Goal: Task Accomplishment & Management: Manage account settings

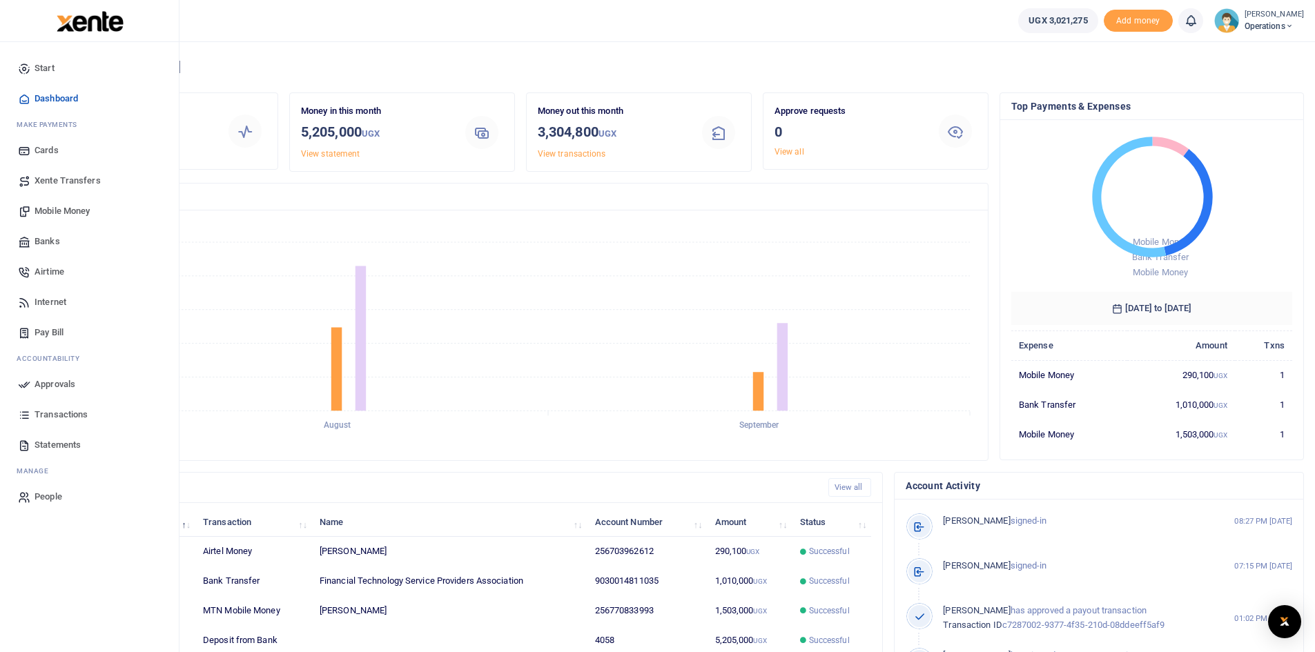
click at [59, 212] on span "Mobile Money" at bounding box center [62, 211] width 55 height 14
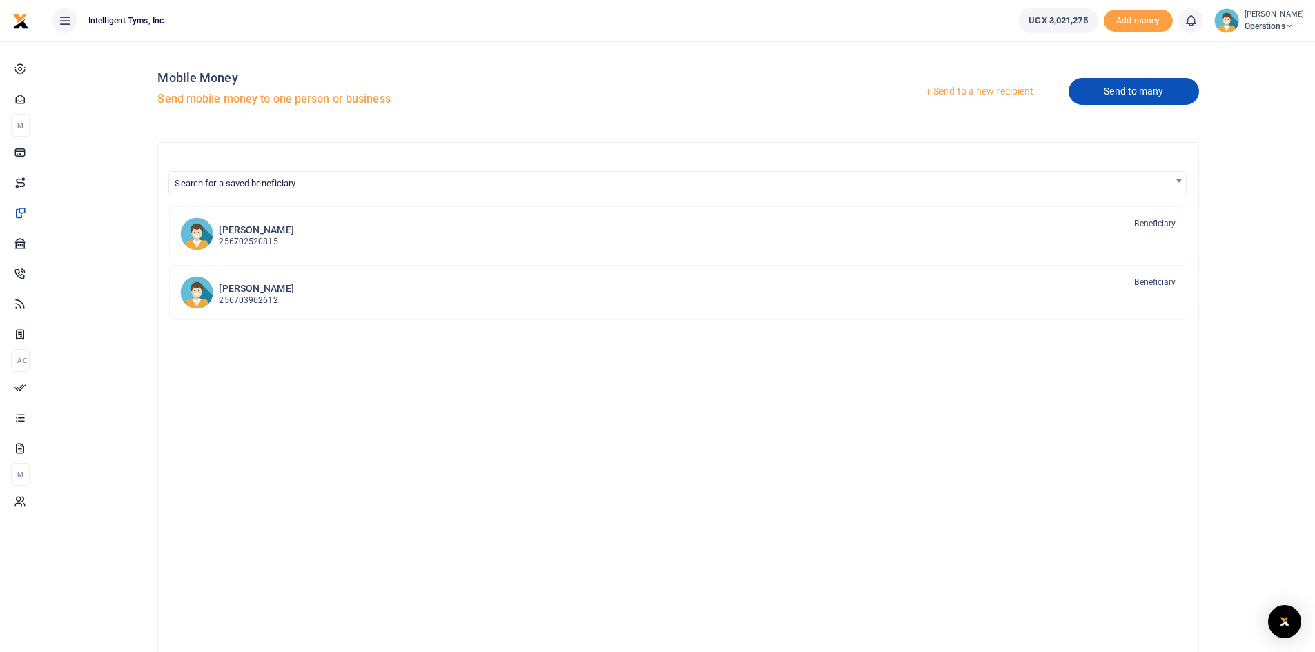
click at [1121, 86] on link "Send to many" at bounding box center [1133, 91] width 130 height 27
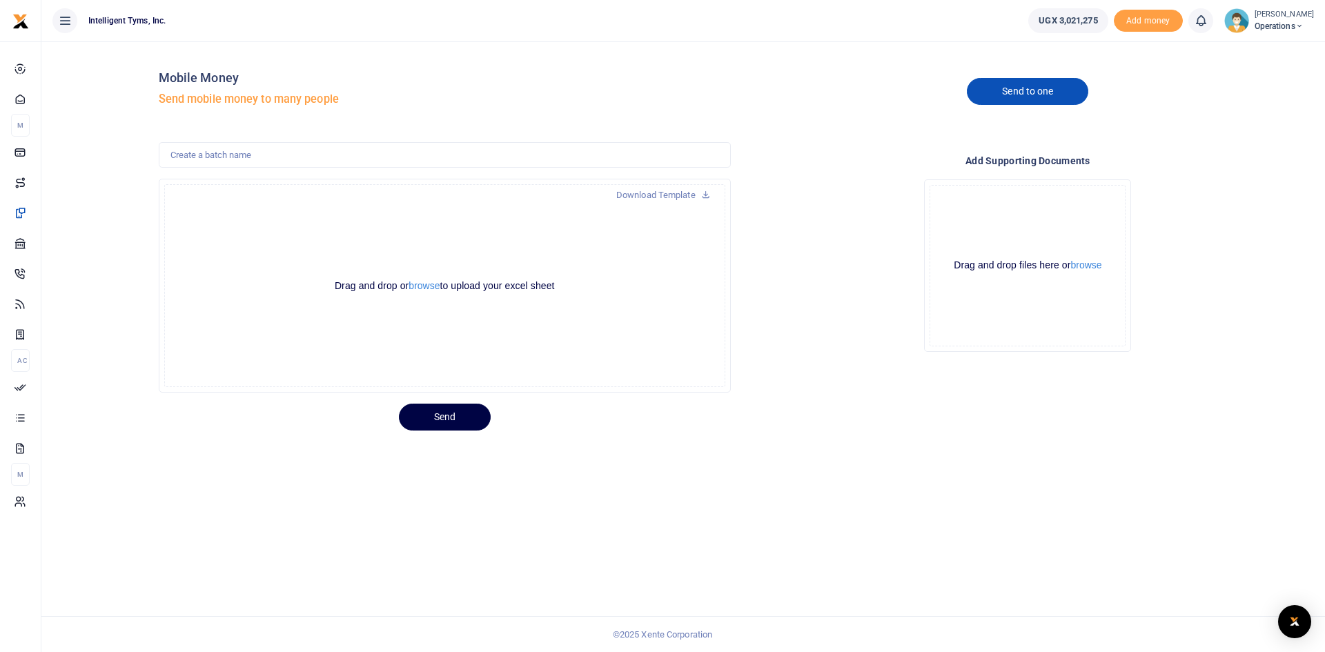
click at [1022, 99] on link "Send to one" at bounding box center [1027, 91] width 121 height 27
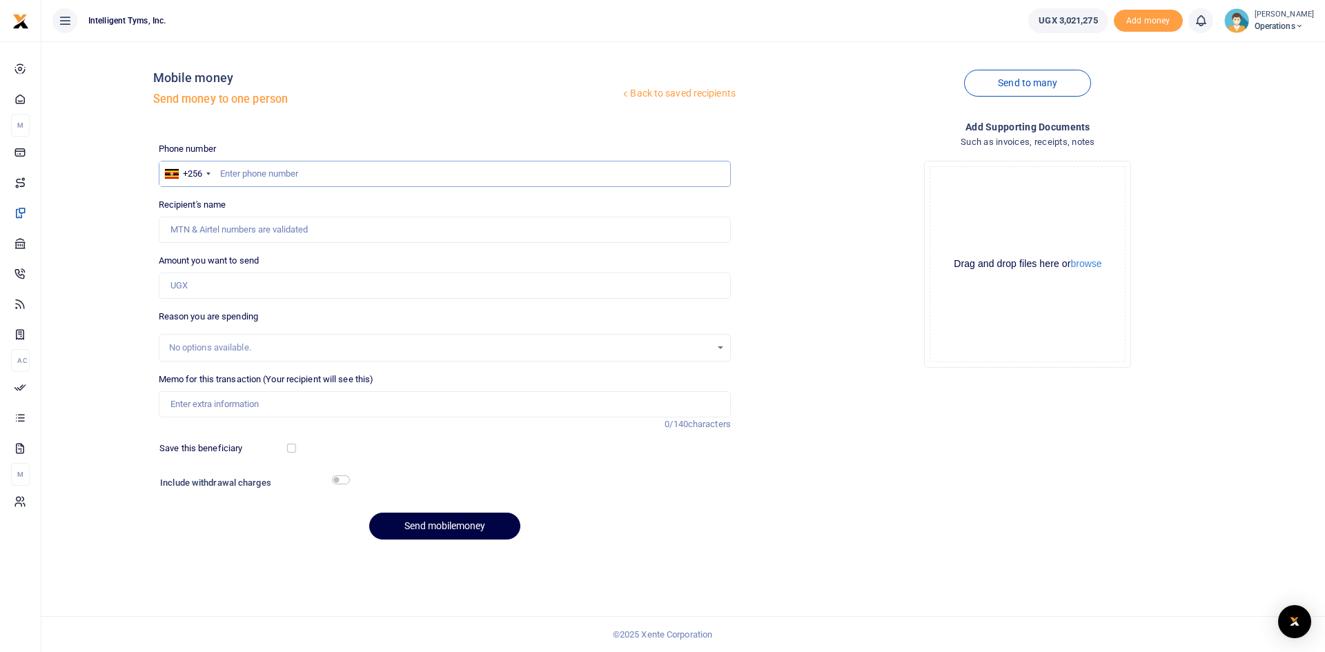
click at [304, 171] on input "text" at bounding box center [445, 174] width 572 height 26
type input "770833993"
type input "Anita Asiimwe"
type input "770833993"
click at [263, 284] on input "Amount you want to send" at bounding box center [445, 286] width 572 height 26
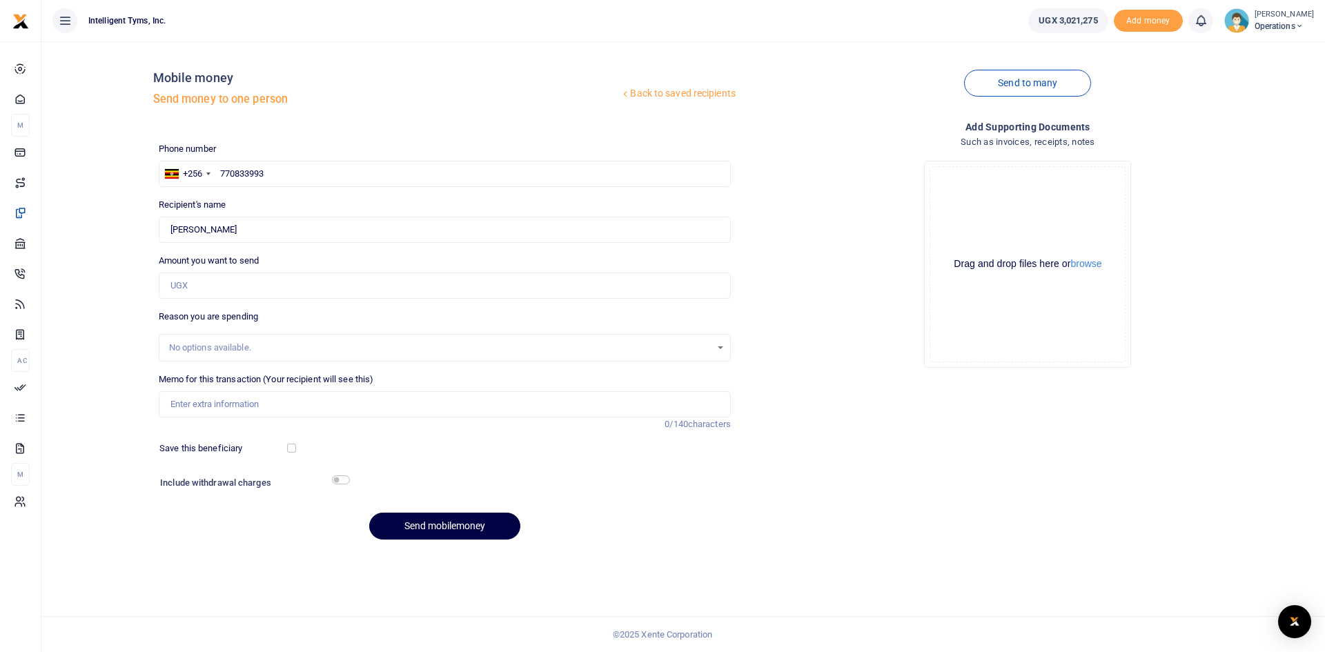
click at [101, 264] on div "Back to saved recipients Mobile money Send money to one person Send to many Pho…" at bounding box center [683, 301] width 1273 height 498
click at [185, 289] on input "Amount you want to send" at bounding box center [445, 286] width 572 height 26
type input "1,000,000"
click at [226, 397] on input "Memo for this transaction (Your recipient will see this)" at bounding box center [445, 404] width 572 height 26
type input "M"
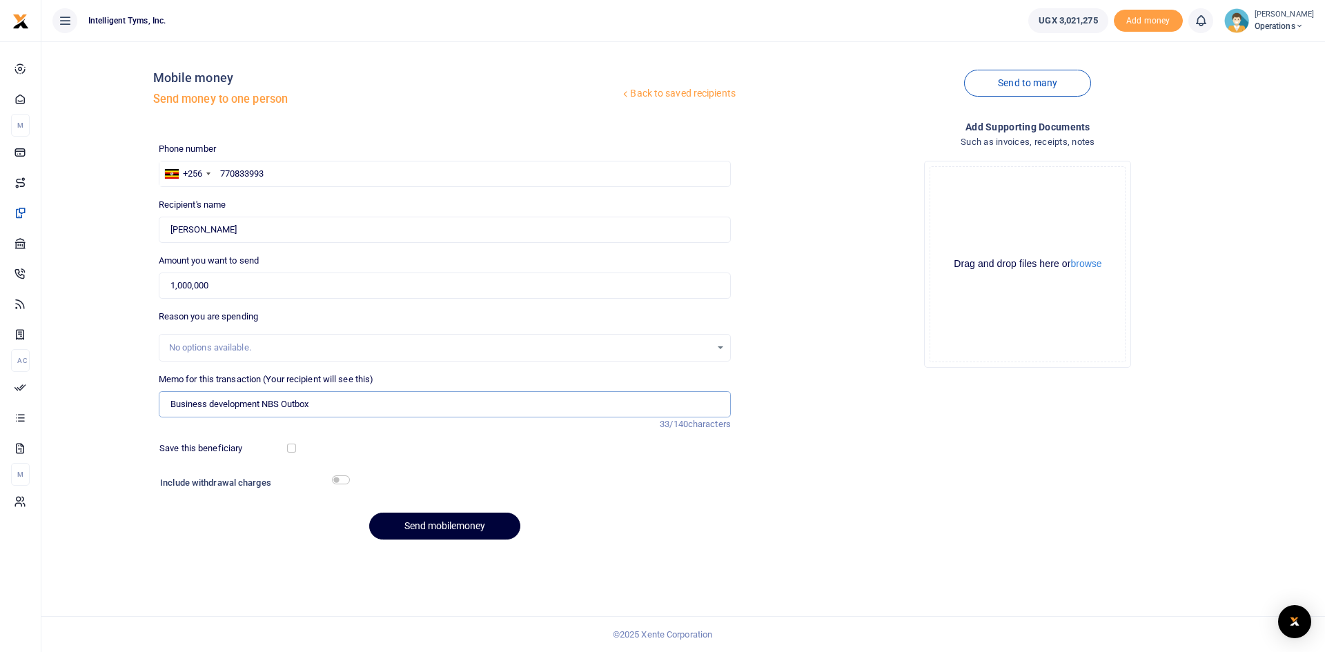
type input "Business development NBS Outbox"
click at [425, 527] on button "Send mobilemoney" at bounding box center [444, 526] width 151 height 27
click at [1200, 21] on icon at bounding box center [1201, 20] width 14 height 15
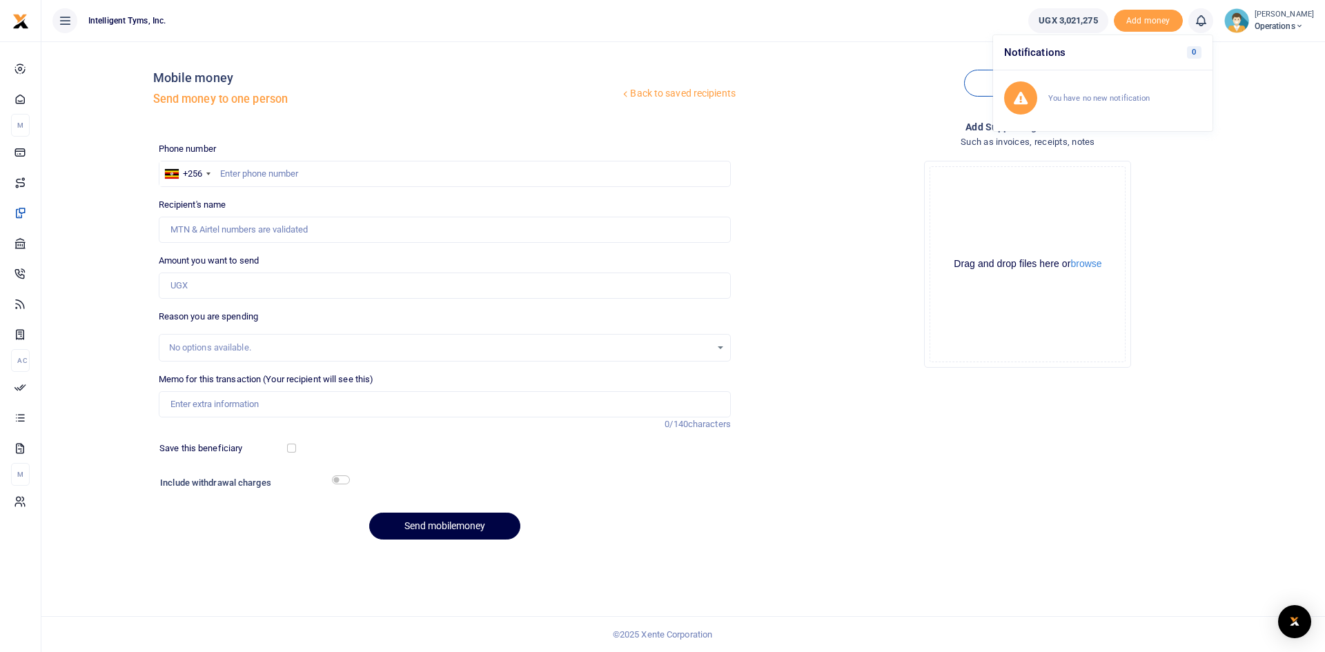
click at [1200, 24] on icon at bounding box center [1201, 20] width 14 height 15
click at [1197, 21] on icon at bounding box center [1201, 20] width 14 height 15
click at [1115, 92] on h6 "Transactions to act upon" at bounding box center [1124, 91] width 153 height 11
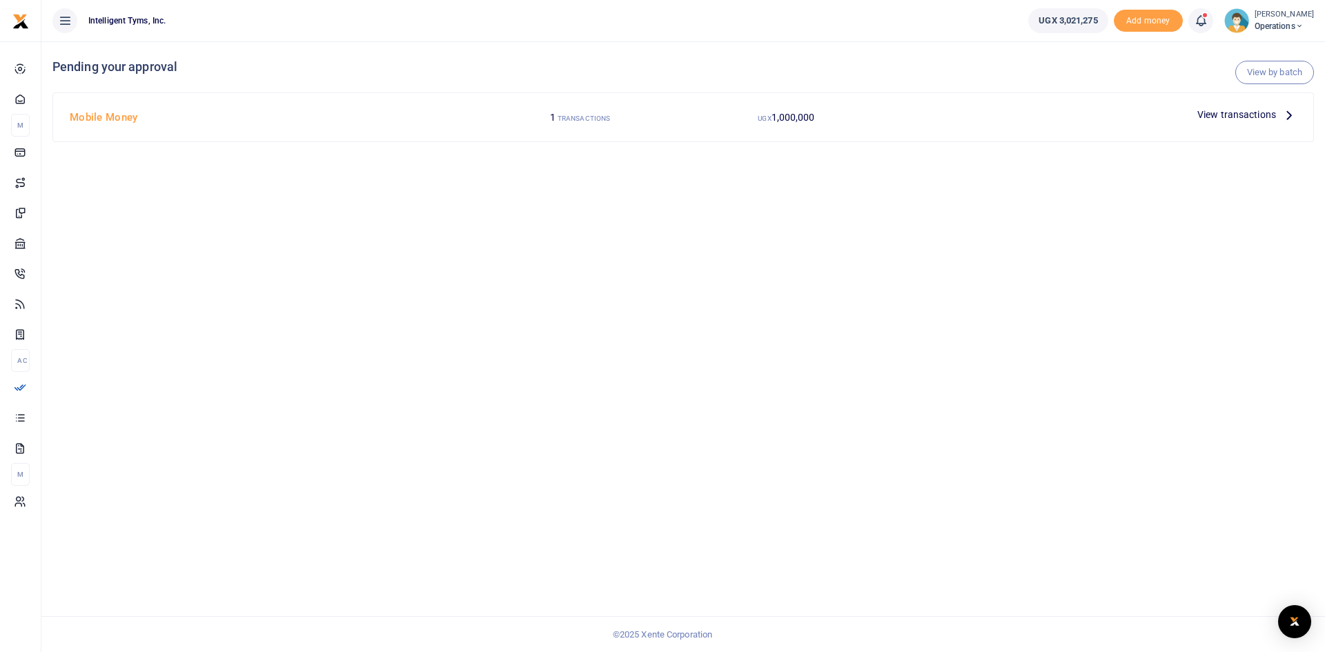
click at [1222, 113] on span "View transactions" at bounding box center [1237, 114] width 79 height 15
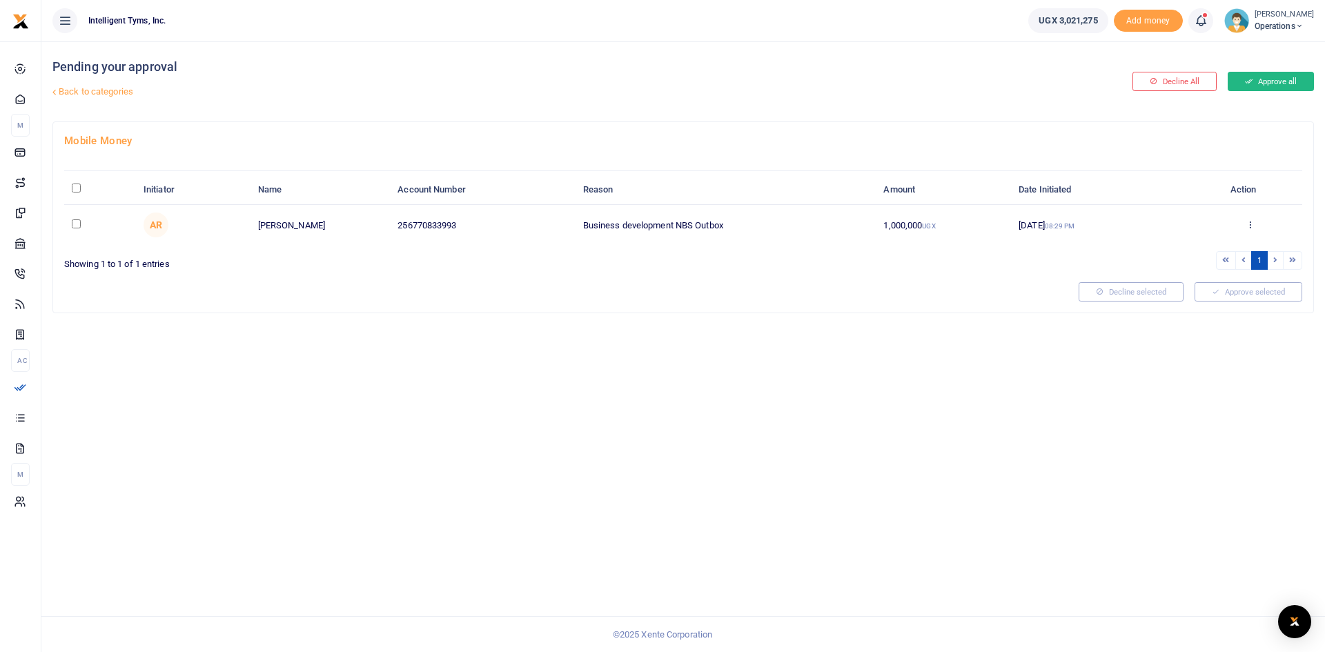
click at [1274, 80] on button "Approve all" at bounding box center [1271, 81] width 86 height 19
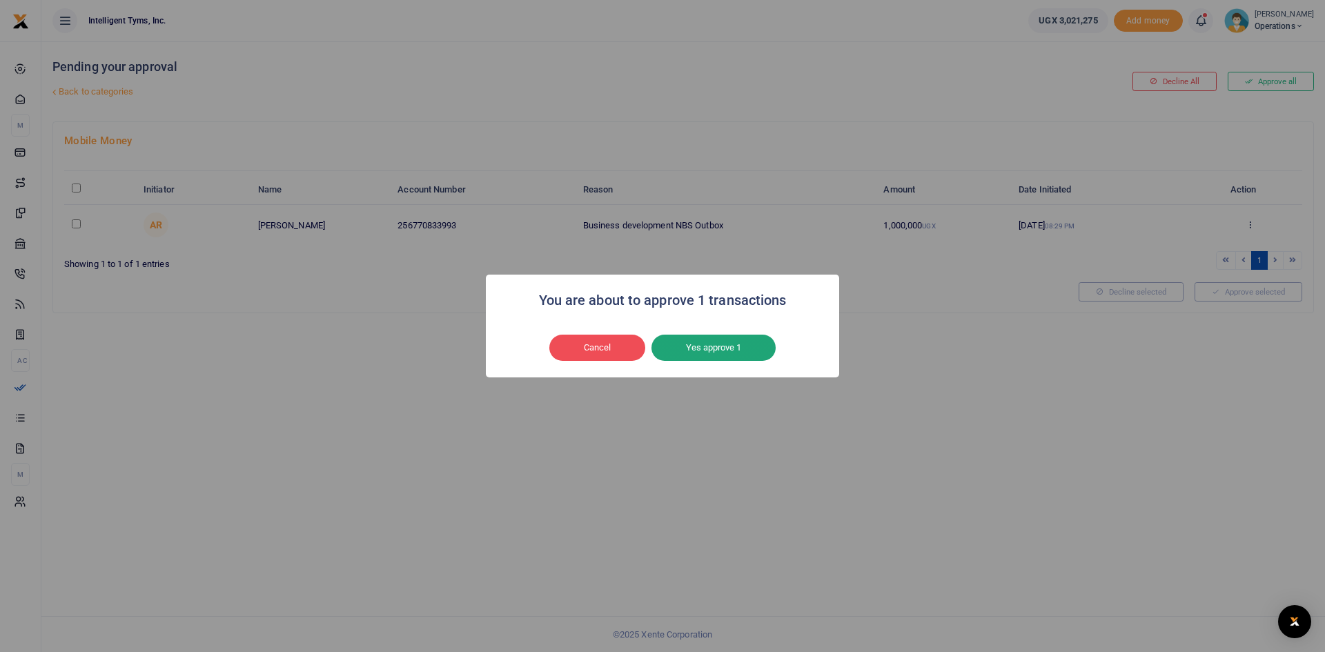
click at [719, 335] on button "Yes approve 1" at bounding box center [714, 348] width 124 height 26
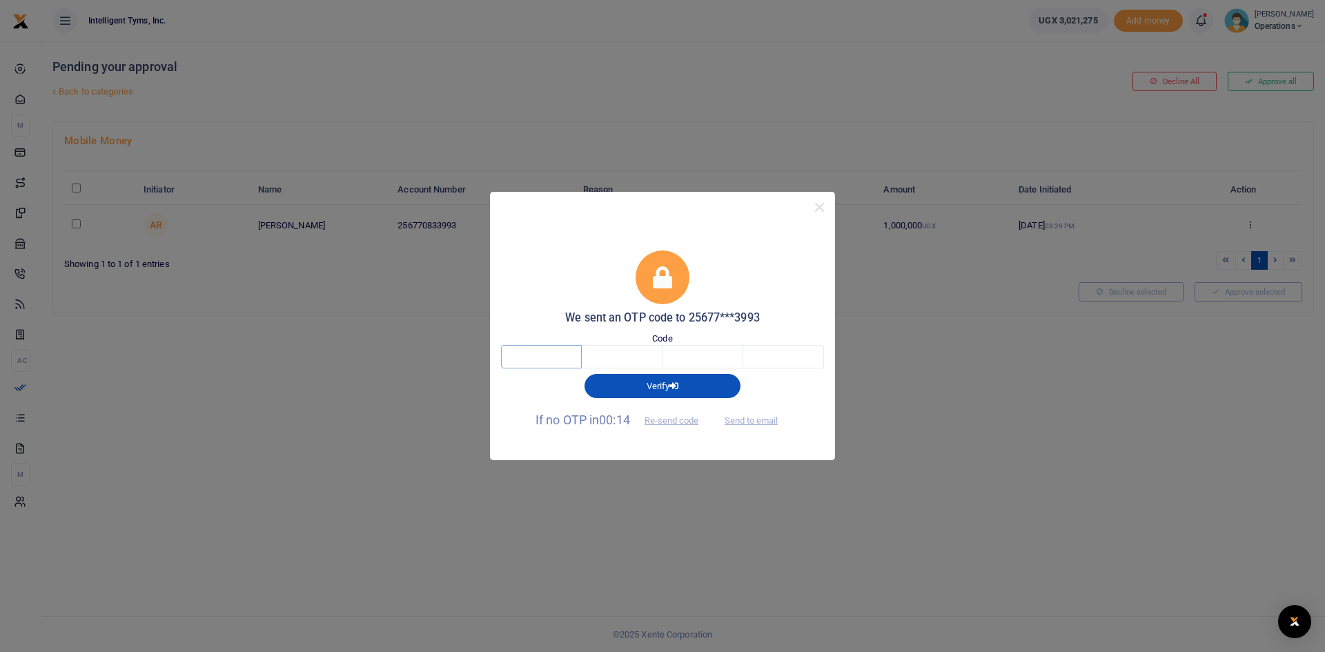
click at [555, 359] on input "text" at bounding box center [541, 356] width 81 height 23
type input "4"
type input "3"
type input "7"
type input "2"
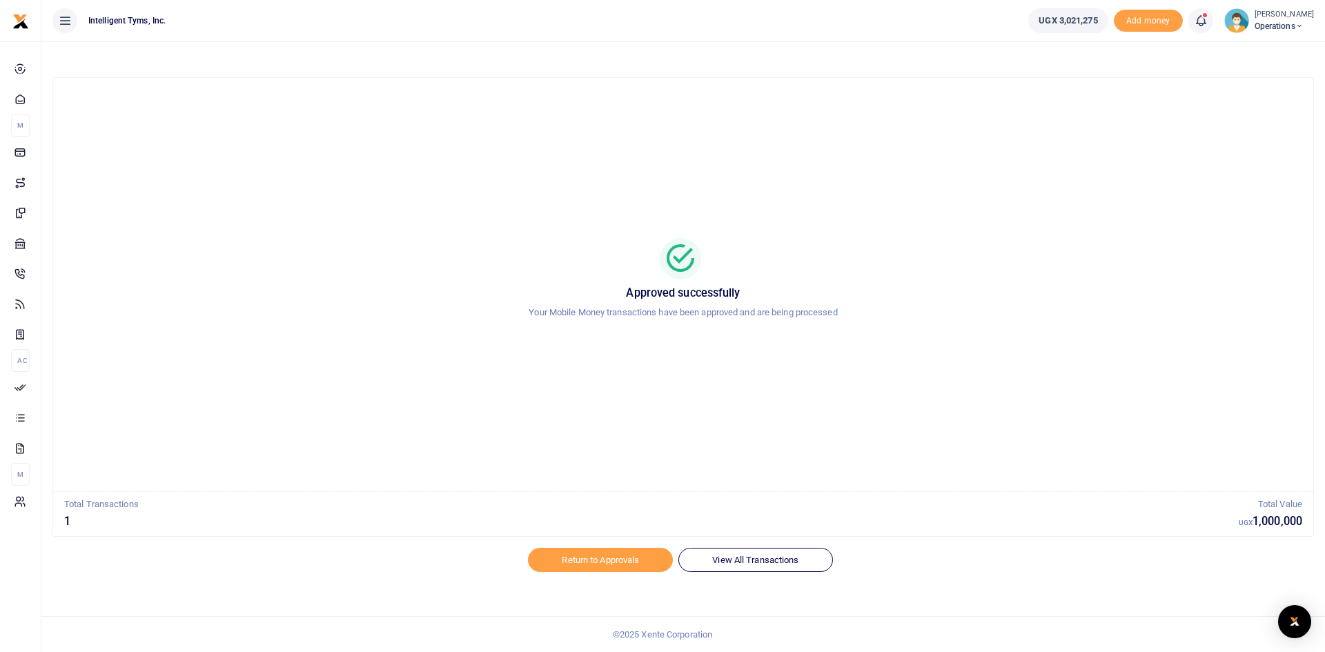
click at [600, 139] on div "Approved successfully Your Mobile Money transactions have been approved and are…" at bounding box center [683, 284] width 1227 height 391
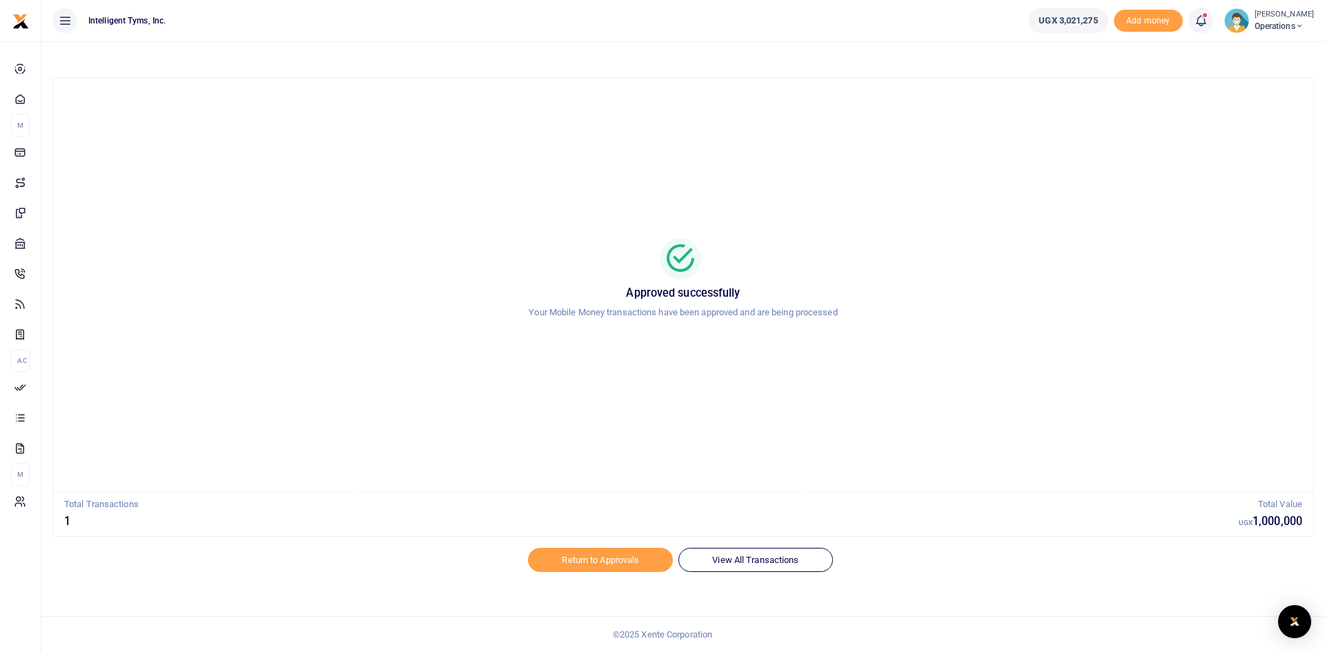
click at [600, 139] on div "Approved successfully Your Mobile Money transactions have been approved and are…" at bounding box center [683, 284] width 1227 height 391
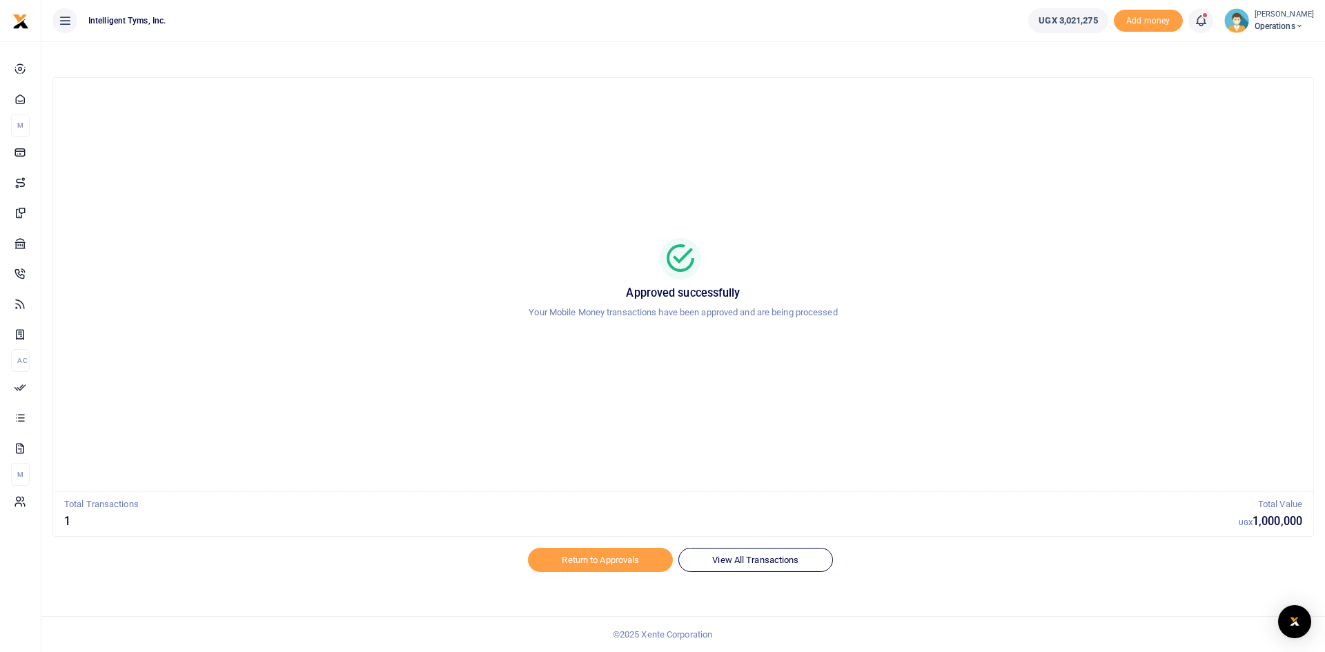
click at [600, 139] on div "Approved successfully Your Mobile Money transactions have been approved and are…" at bounding box center [683, 284] width 1227 height 391
